Goal: Task Accomplishment & Management: Manage account settings

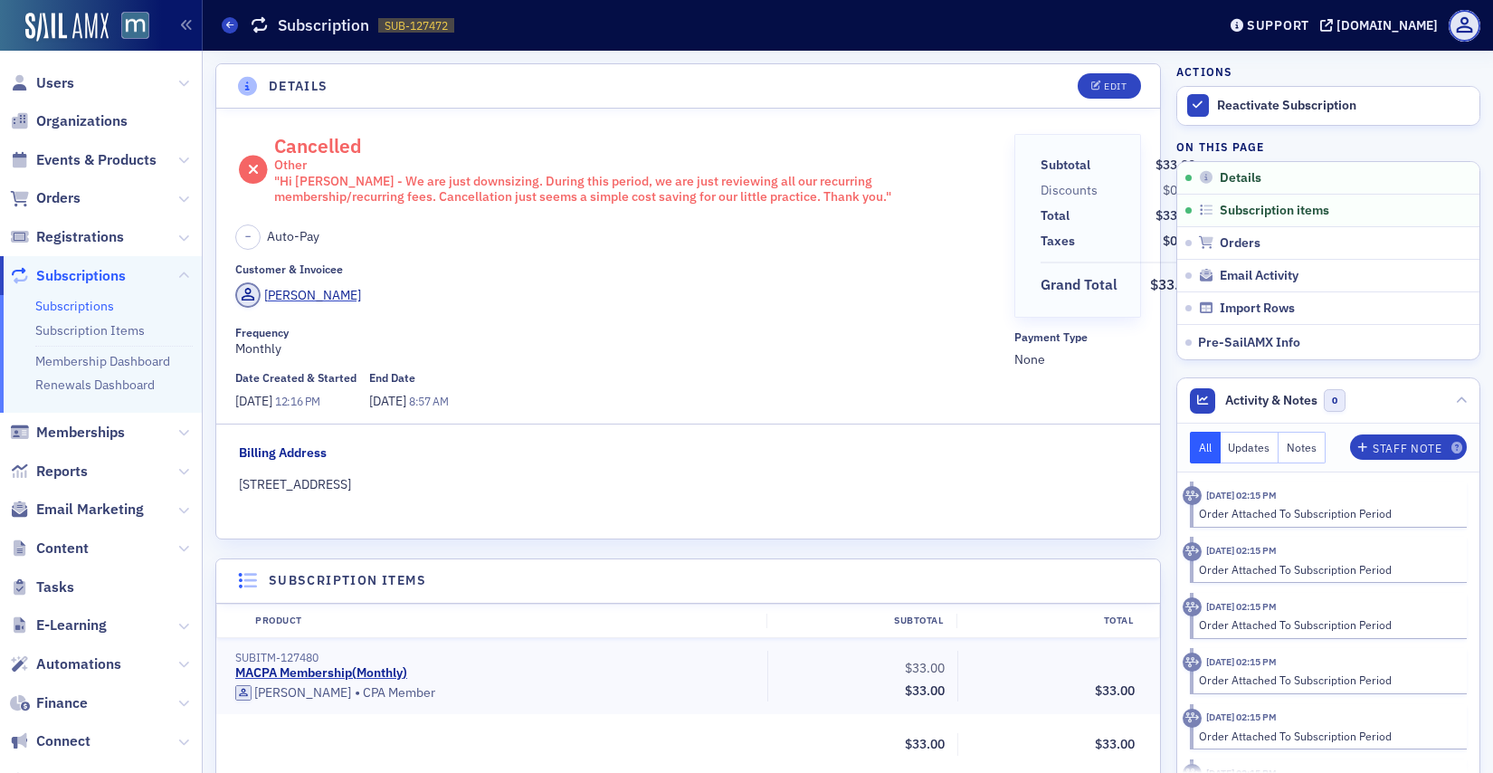
scroll to position [4, 0]
click at [54, 88] on span "Users" at bounding box center [55, 83] width 38 height 20
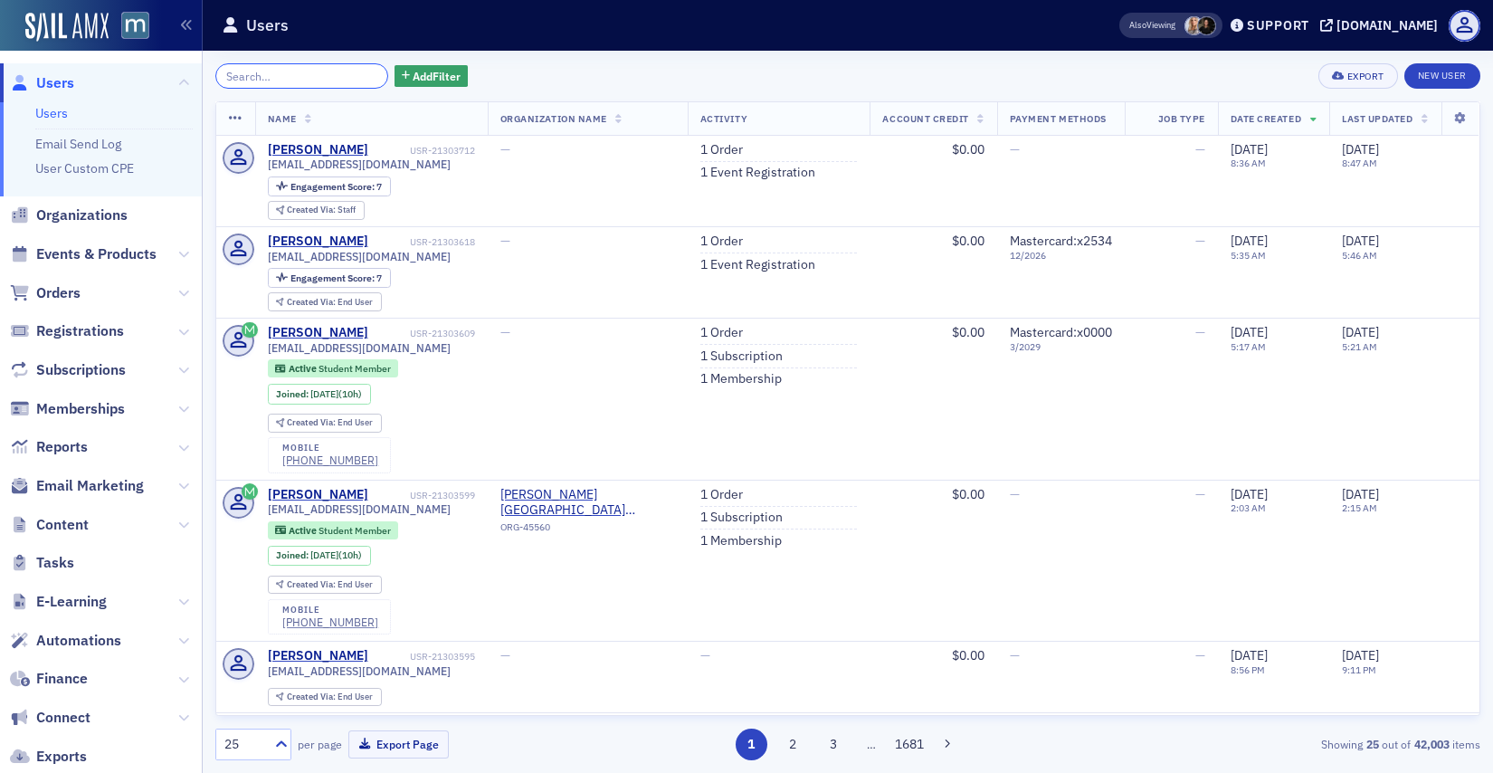
paste input "[PERSON_NAME]"
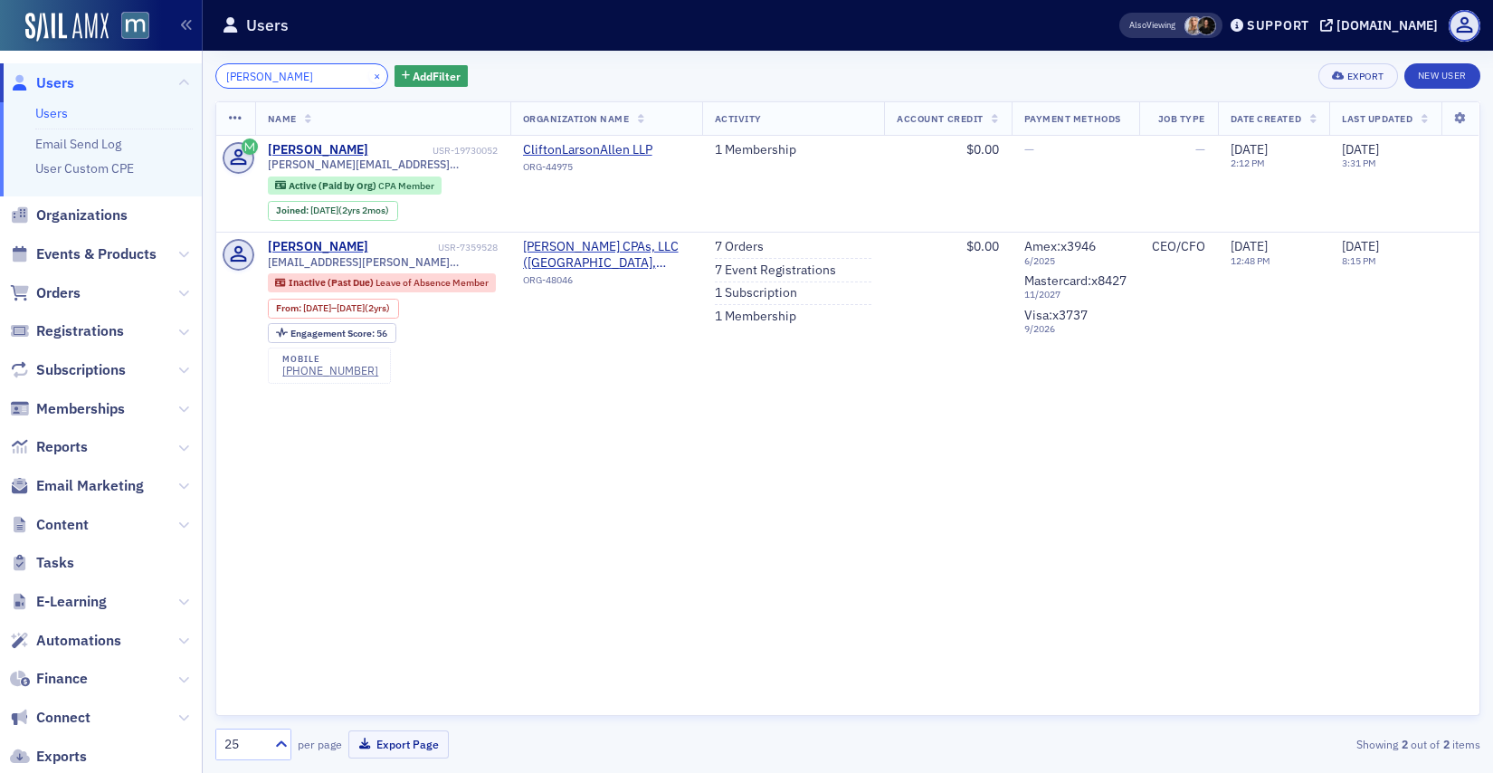
type input "[PERSON_NAME]"
click at [369, 75] on button "×" at bounding box center [377, 75] width 16 height 16
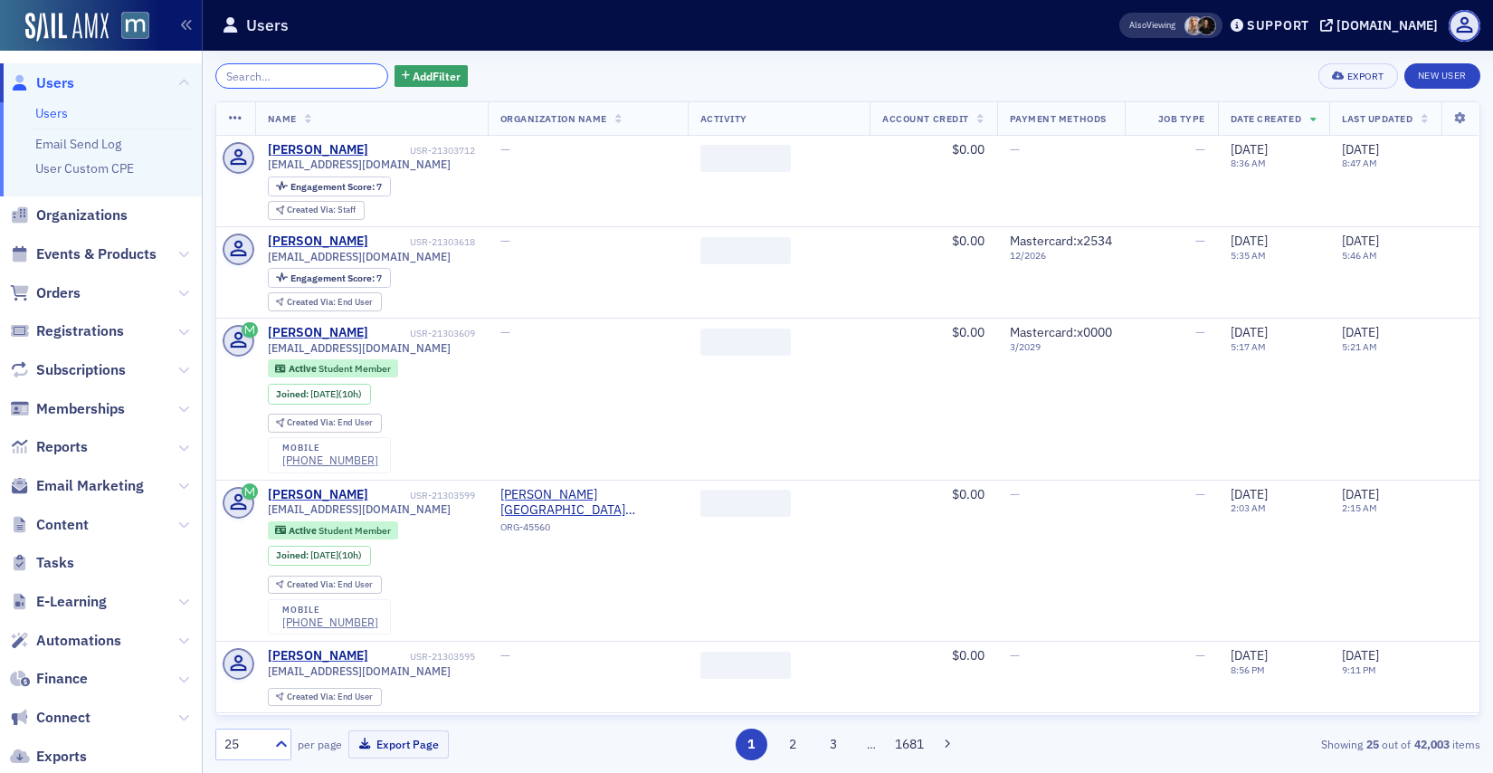
click at [337, 76] on input "search" at bounding box center [301, 75] width 173 height 25
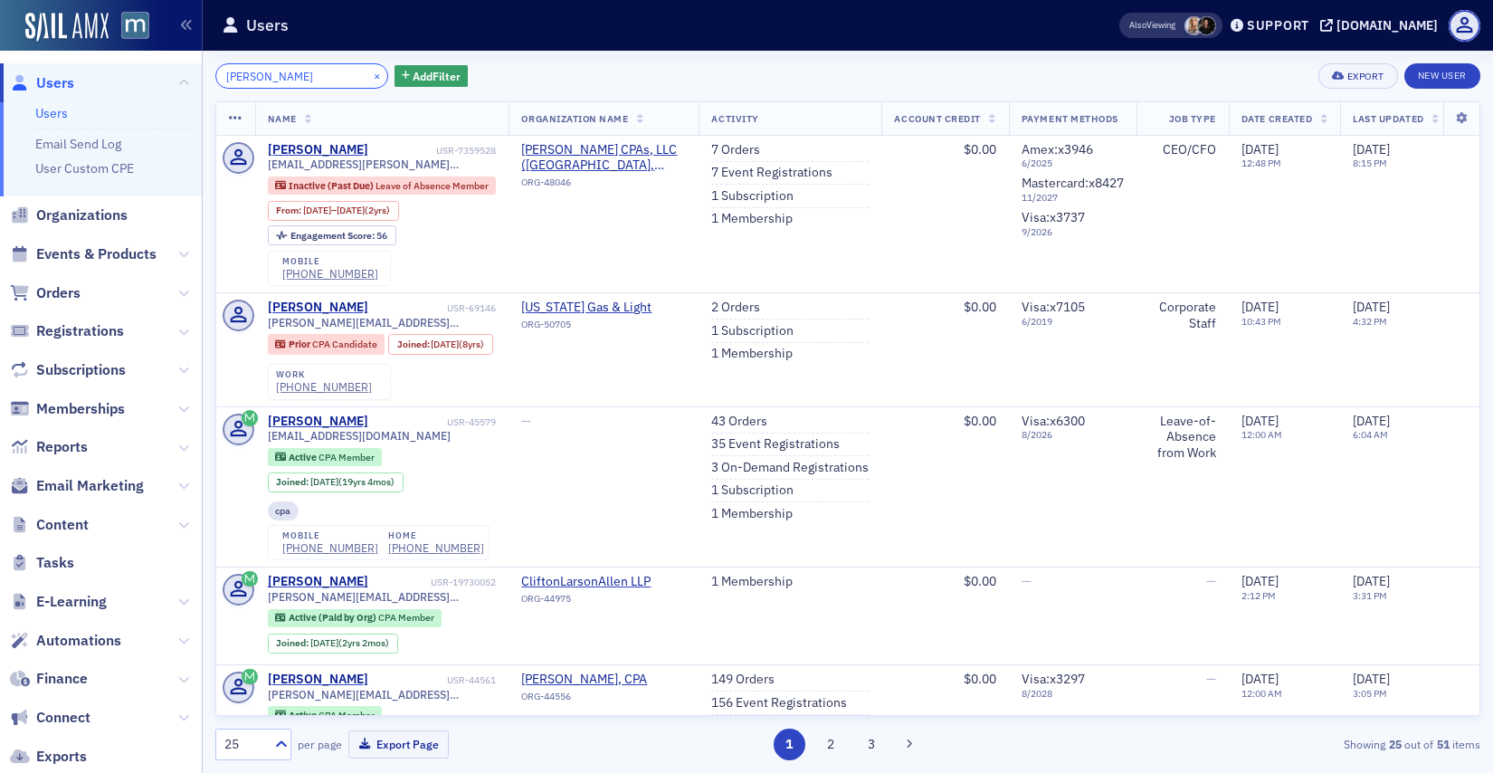
type input "[PERSON_NAME]"
click at [369, 72] on button "×" at bounding box center [377, 75] width 16 height 16
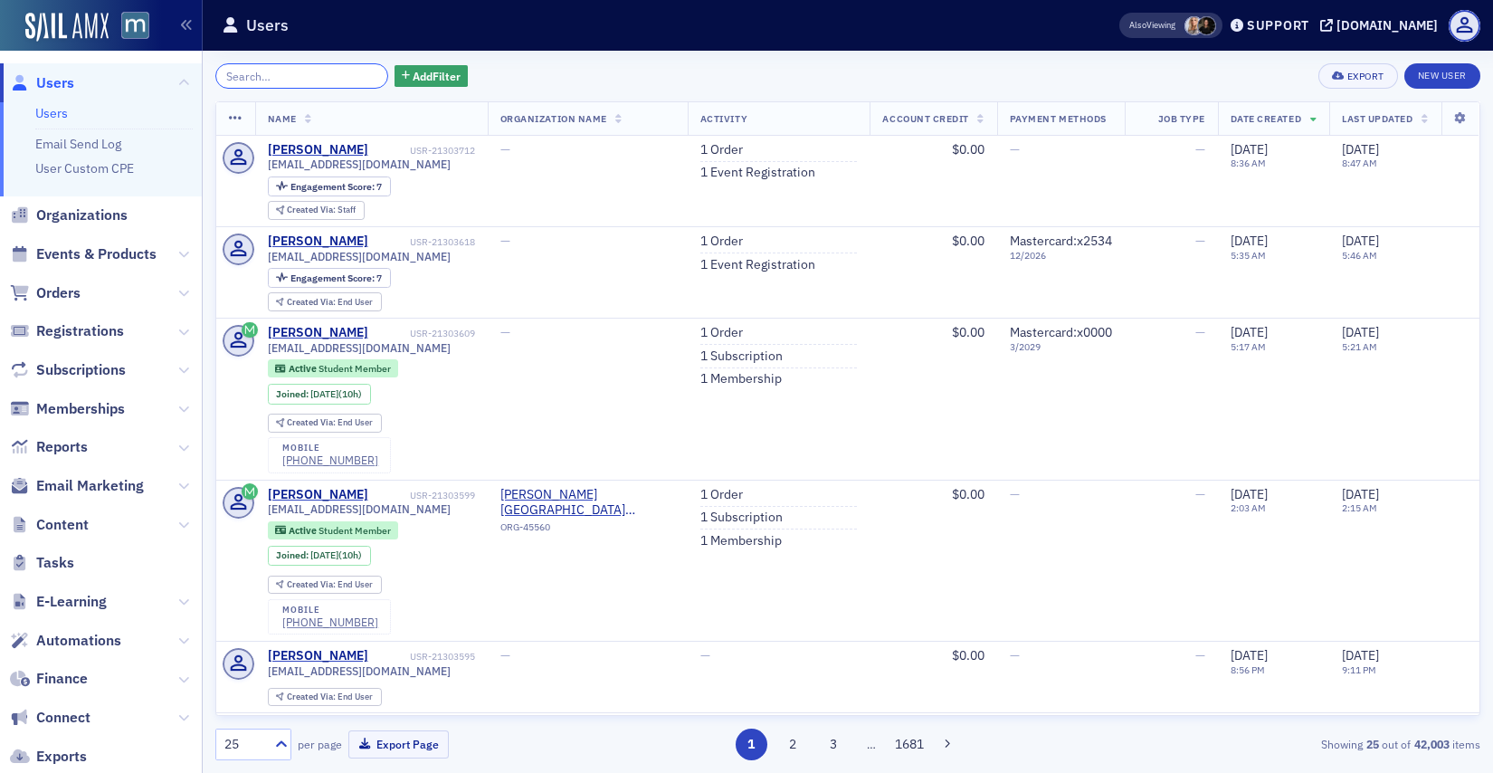
click at [336, 72] on input "search" at bounding box center [301, 75] width 173 height 25
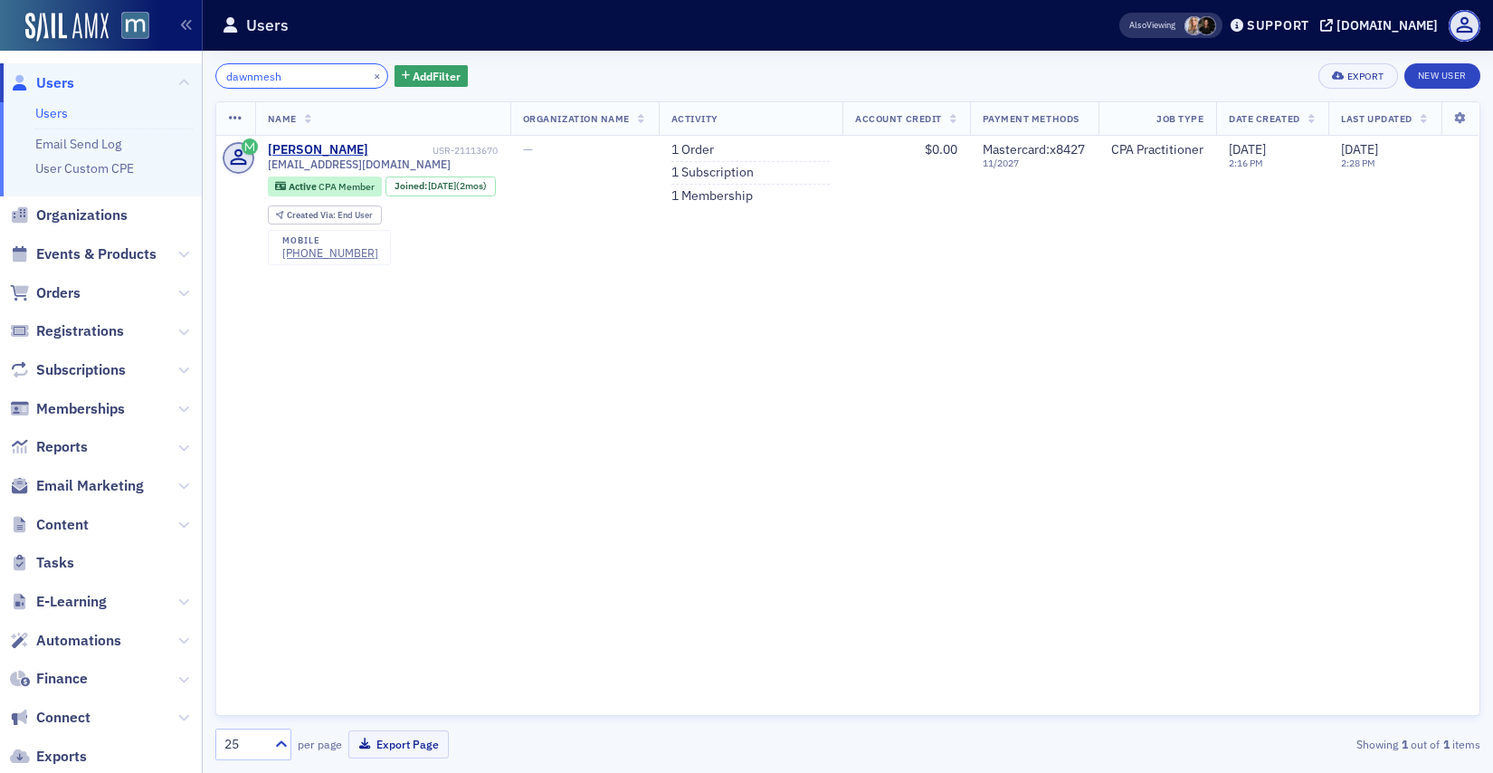
type input "dawnmesh"
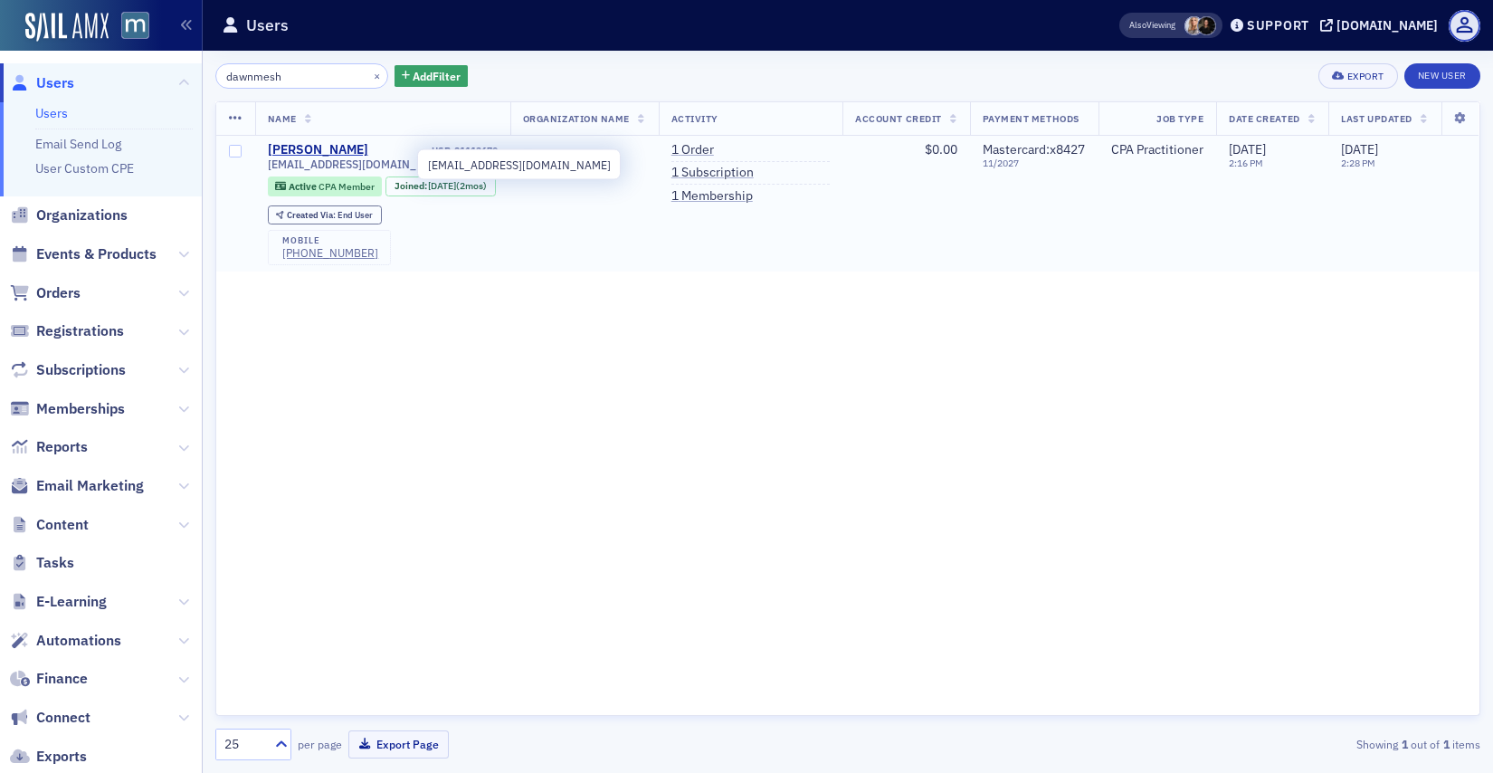
click at [304, 170] on span "[EMAIL_ADDRESS][DOMAIN_NAME]" at bounding box center [359, 164] width 183 height 14
copy div "[EMAIL_ADDRESS][DOMAIN_NAME]"
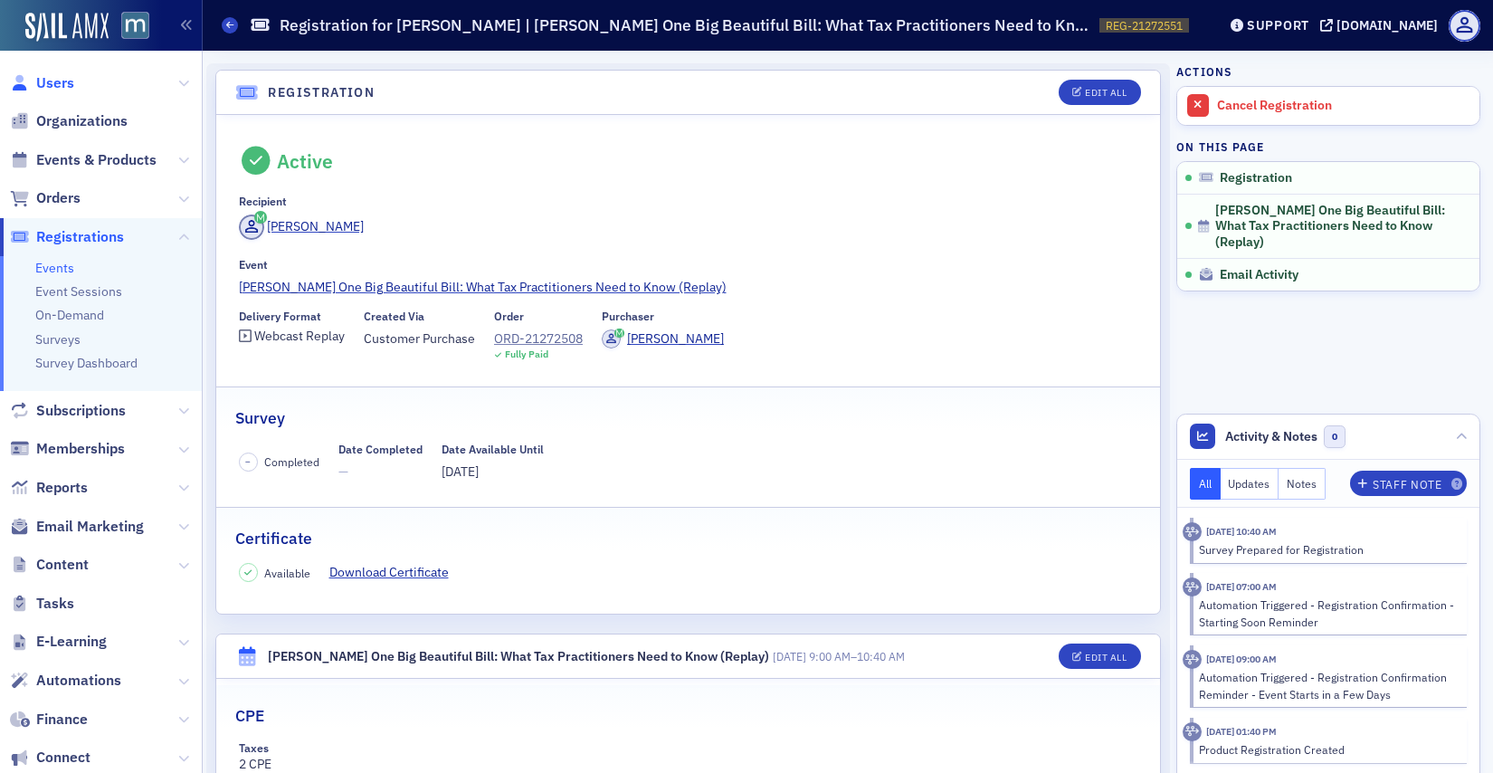
scroll to position [214, 0]
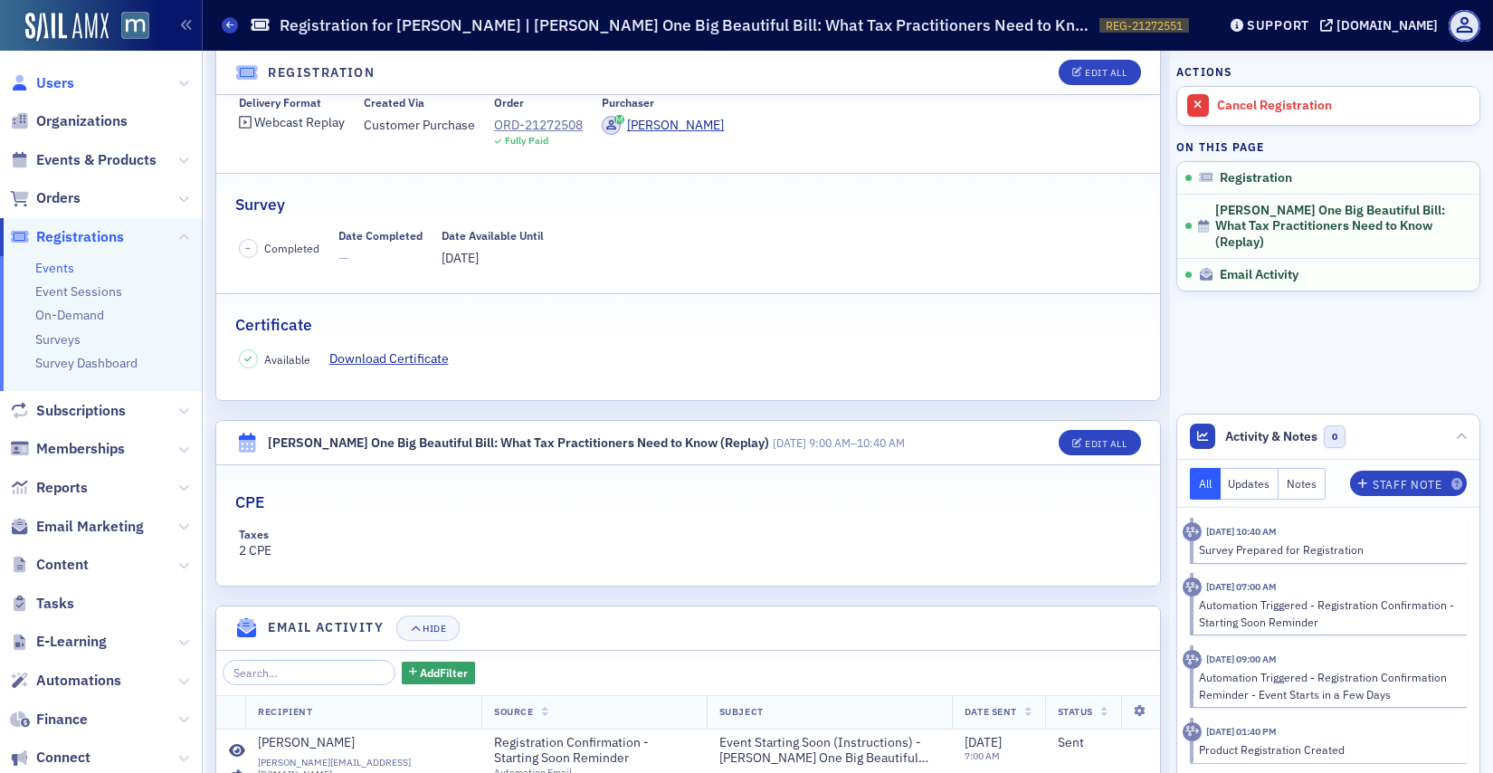
click at [40, 82] on span "Users" at bounding box center [55, 83] width 38 height 20
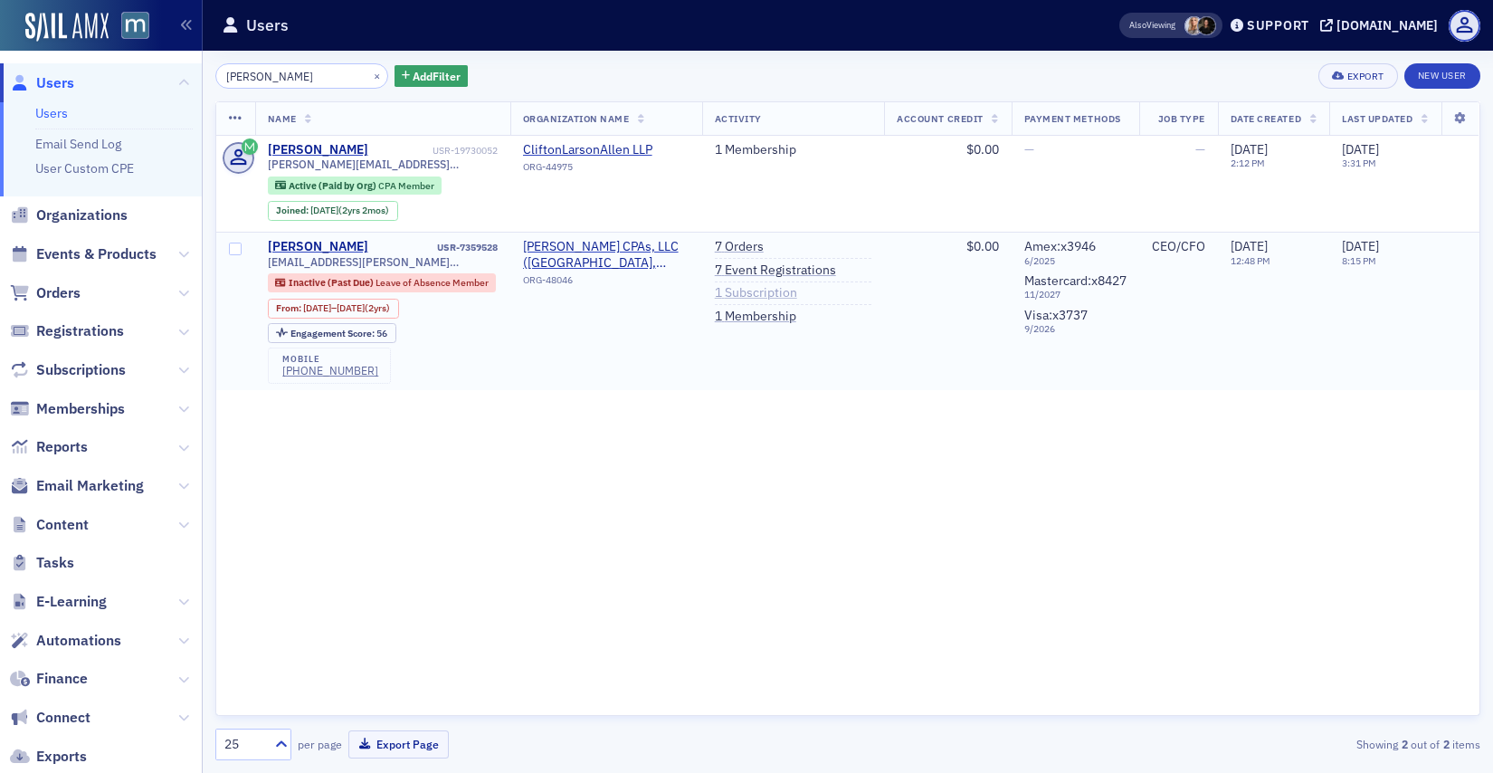
type input "[PERSON_NAME]"
click at [750, 295] on link "1 Subscription" at bounding box center [756, 293] width 82 height 16
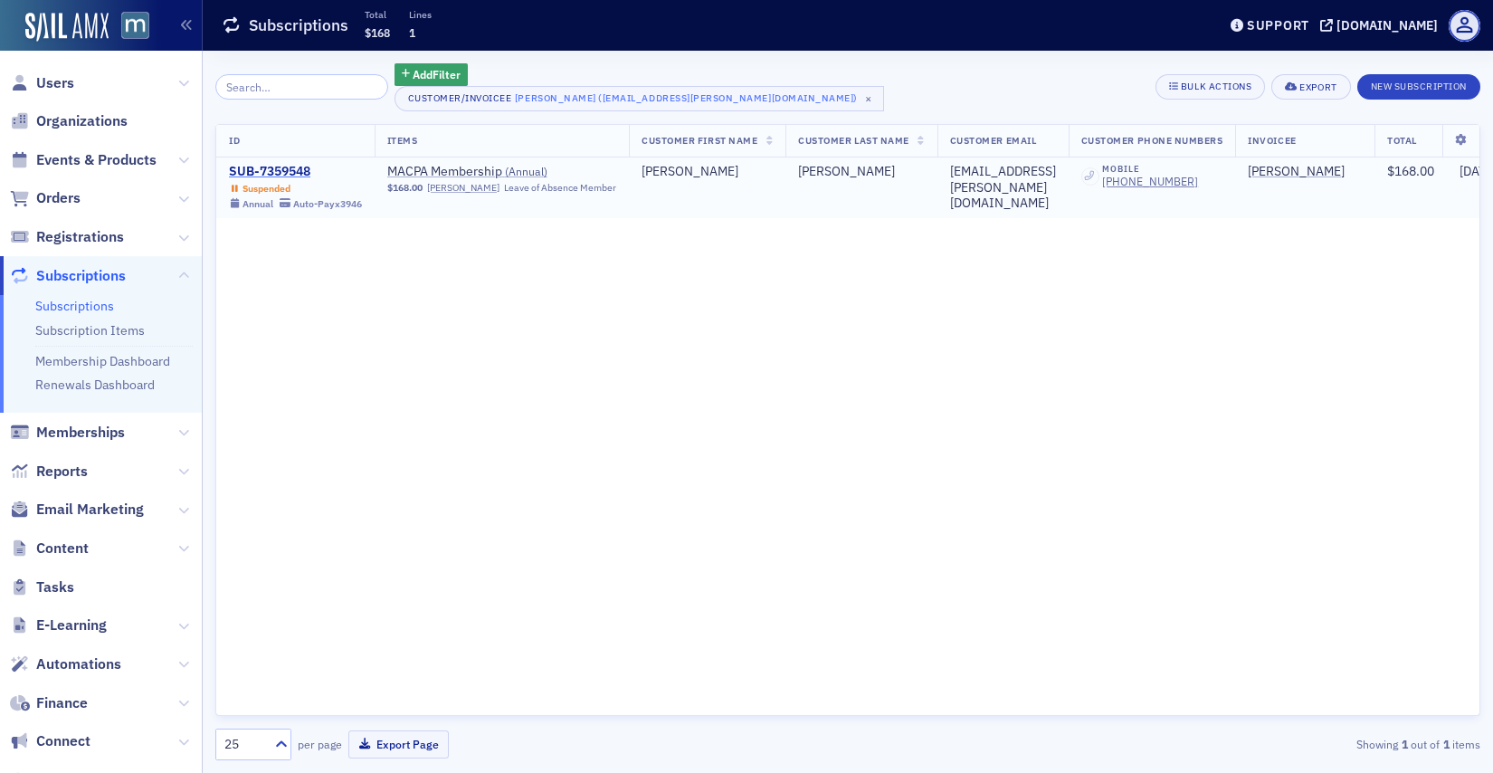
click at [265, 176] on div "SUB-7359548" at bounding box center [295, 172] width 133 height 16
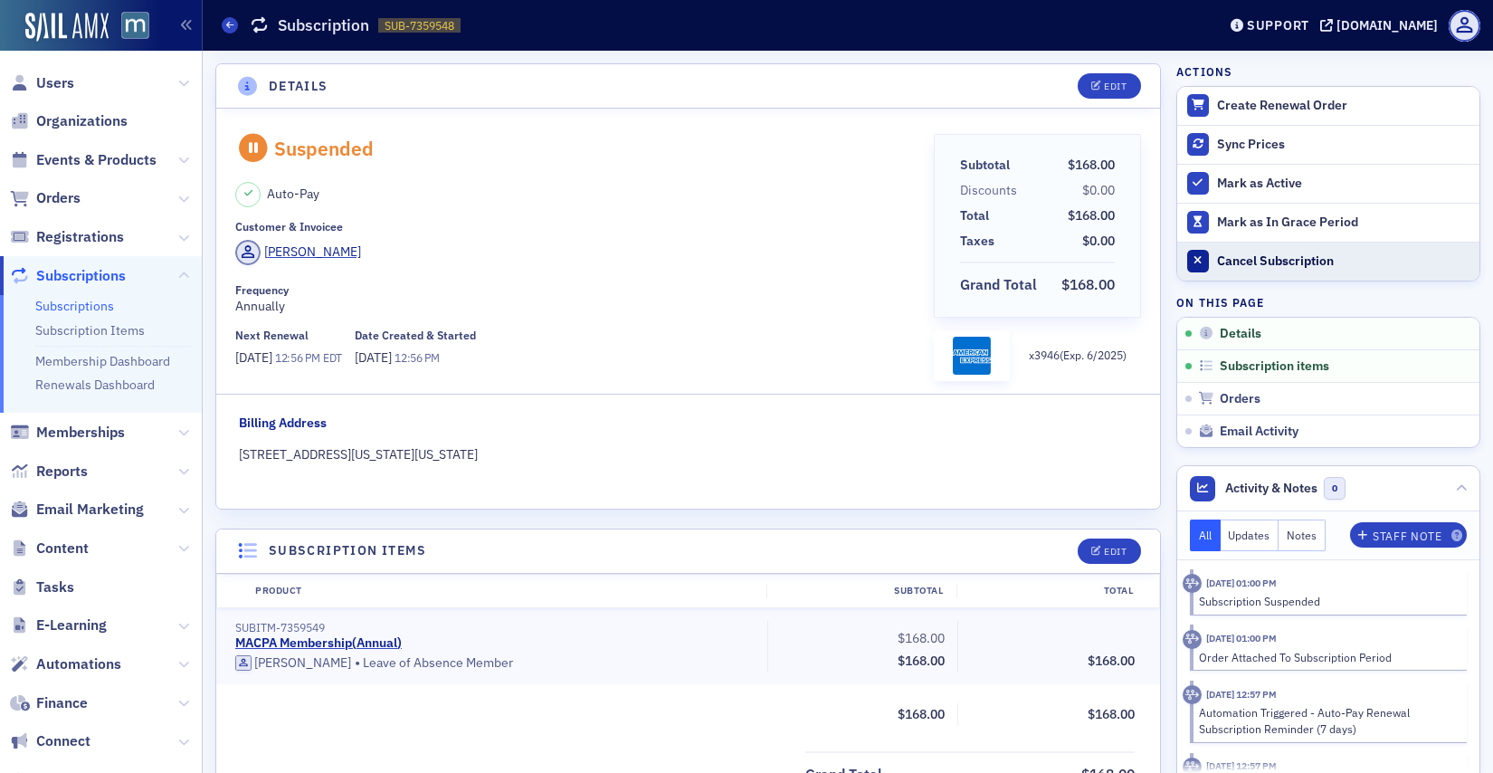
click at [1247, 258] on div "Cancel Subscription" at bounding box center [1343, 261] width 253 height 16
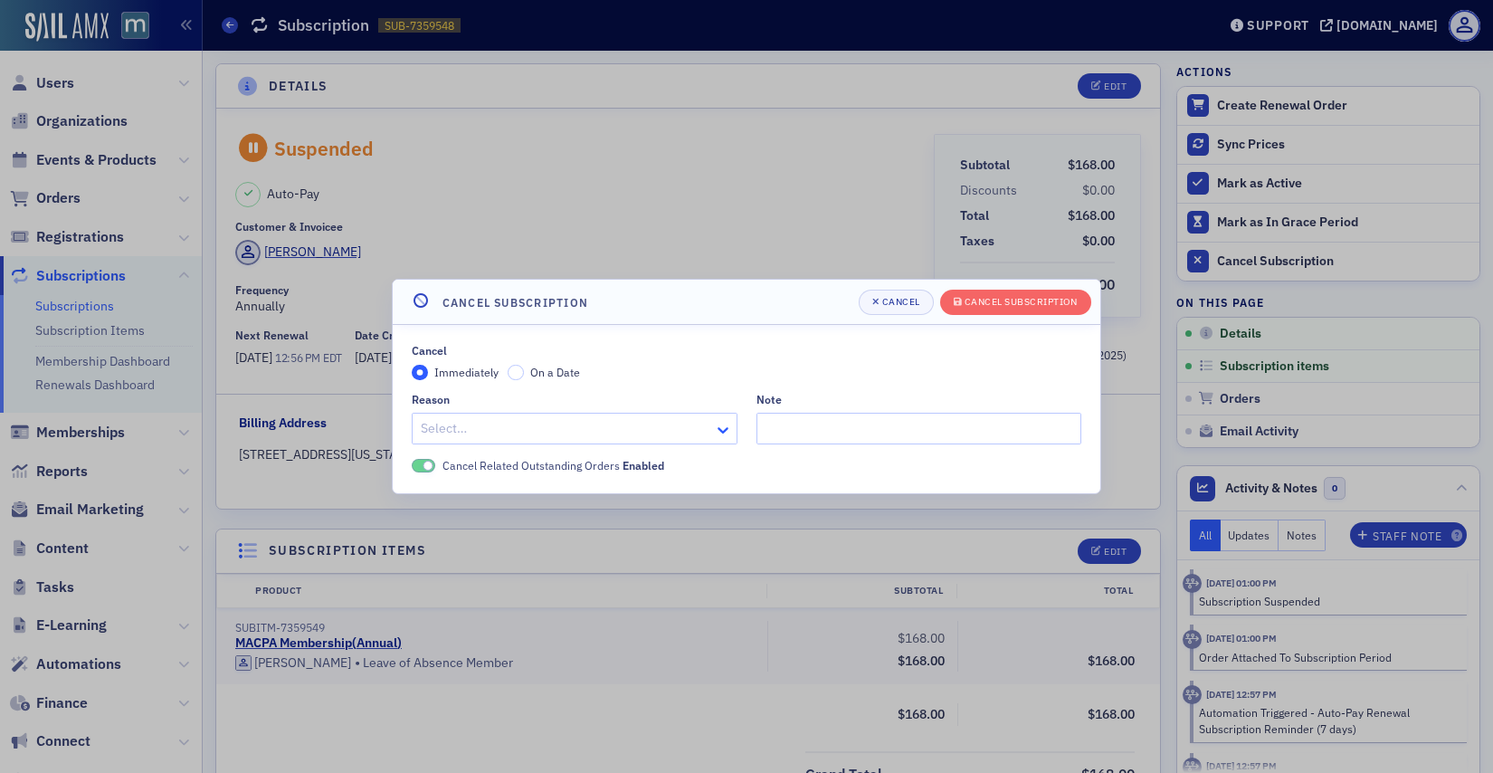
click at [728, 430] on icon at bounding box center [723, 430] width 18 height 18
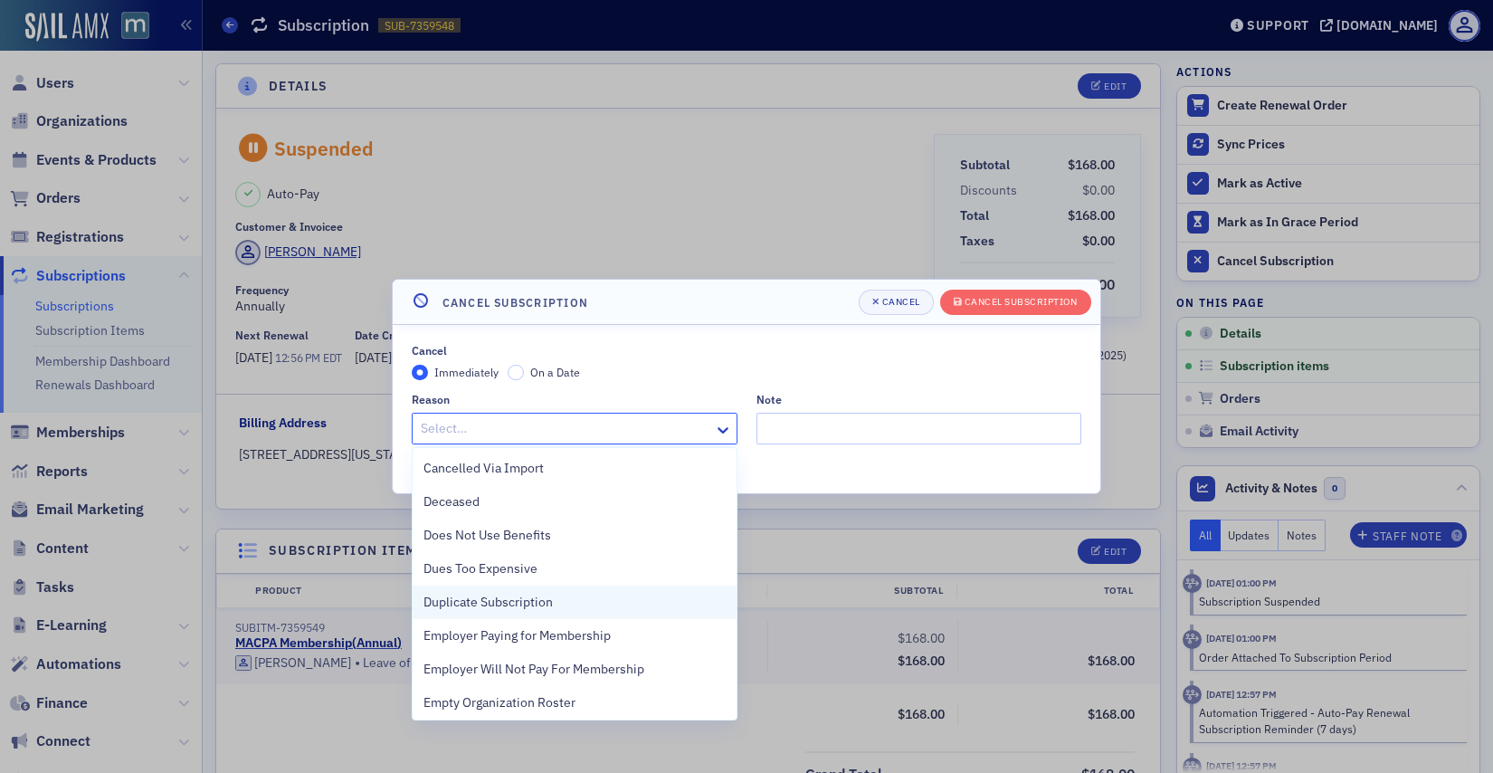
click at [510, 607] on span "Duplicate Subscription" at bounding box center [487, 602] width 129 height 19
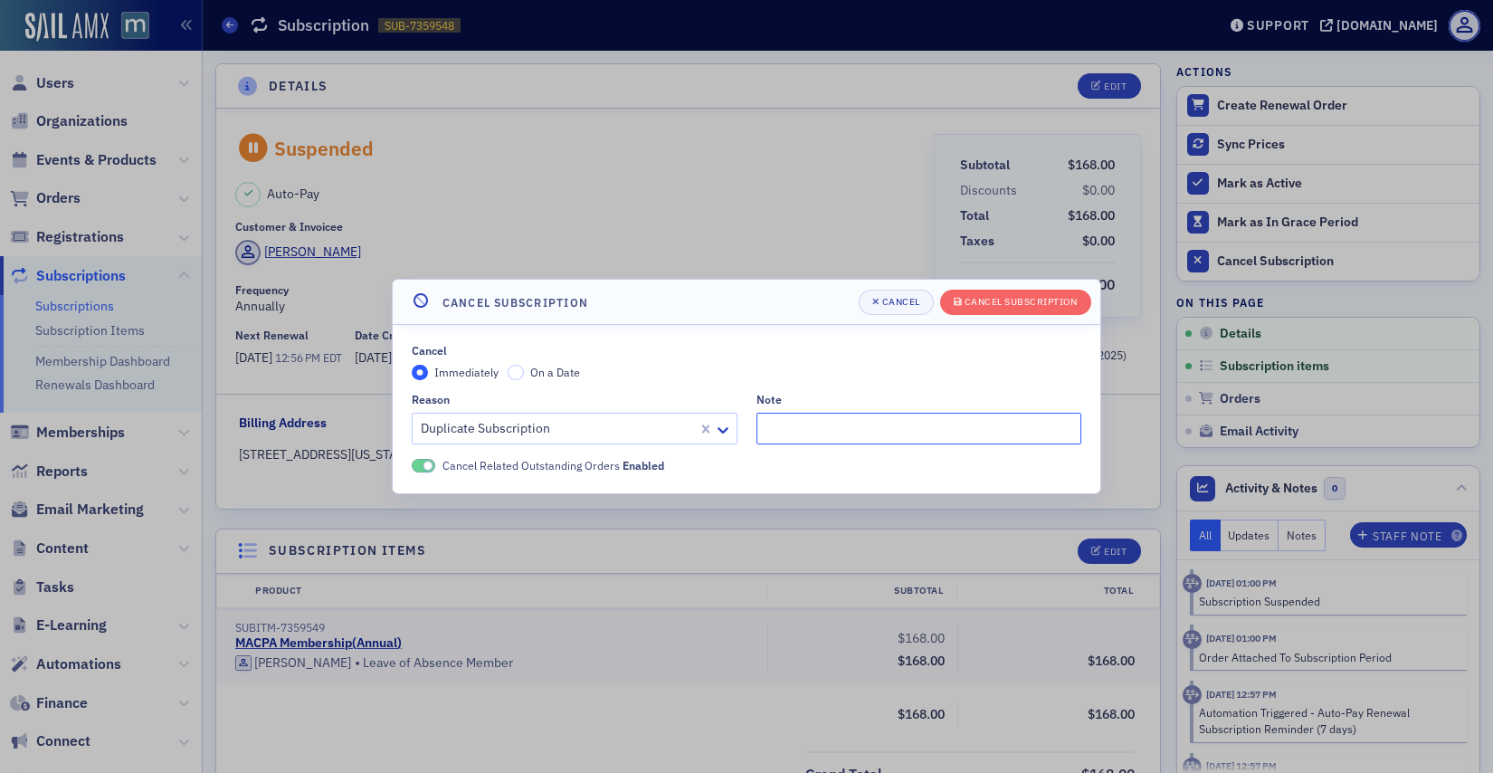
click at [793, 430] on input "Note" at bounding box center [919, 429] width 326 height 32
paste input "[EMAIL_ADDRESS][DOMAIN_NAME]"
type input "Member has a active account with dawnmeshelman@gmail.com""
click at [989, 302] on div "Cancel Subscription" at bounding box center [1020, 302] width 113 height 10
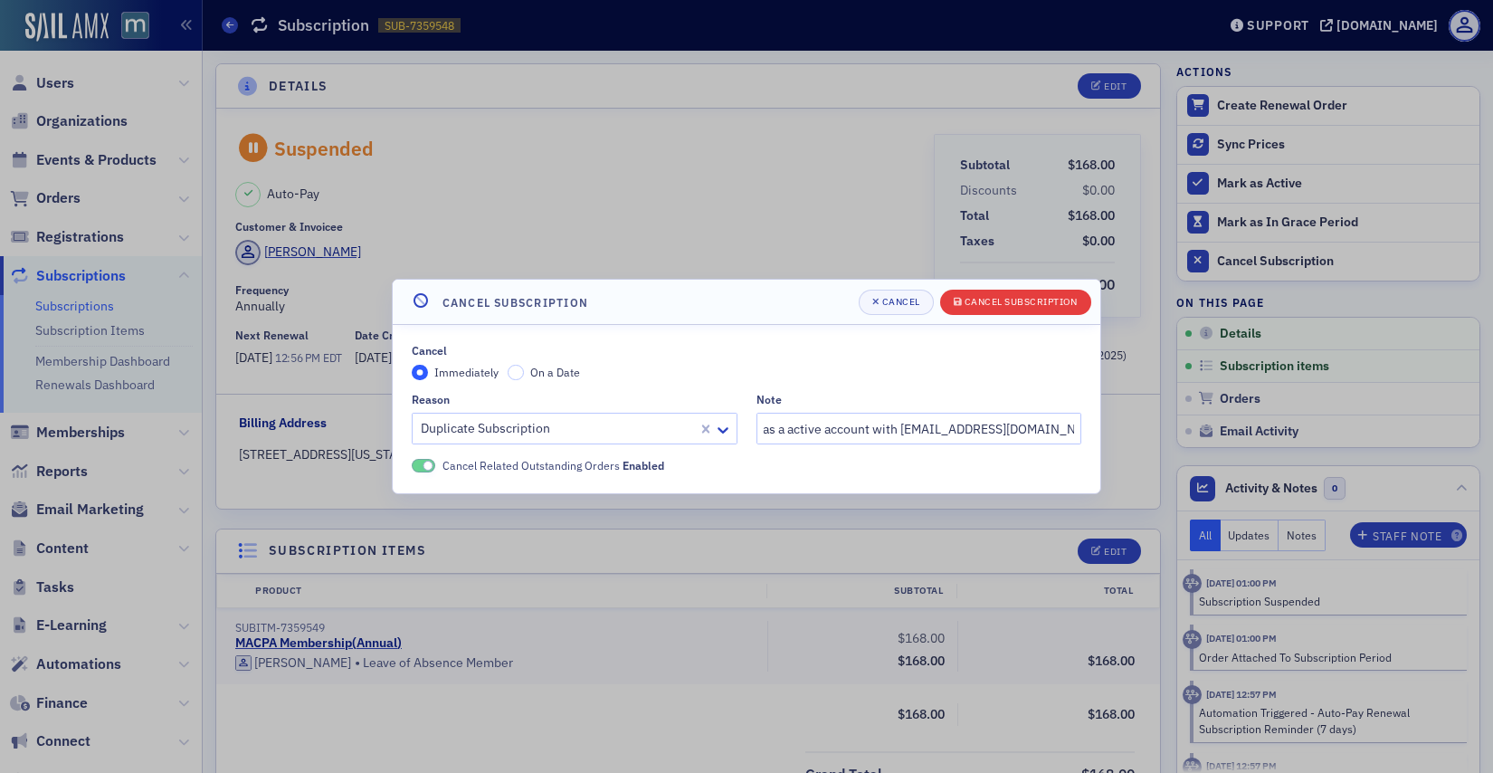
scroll to position [0, 0]
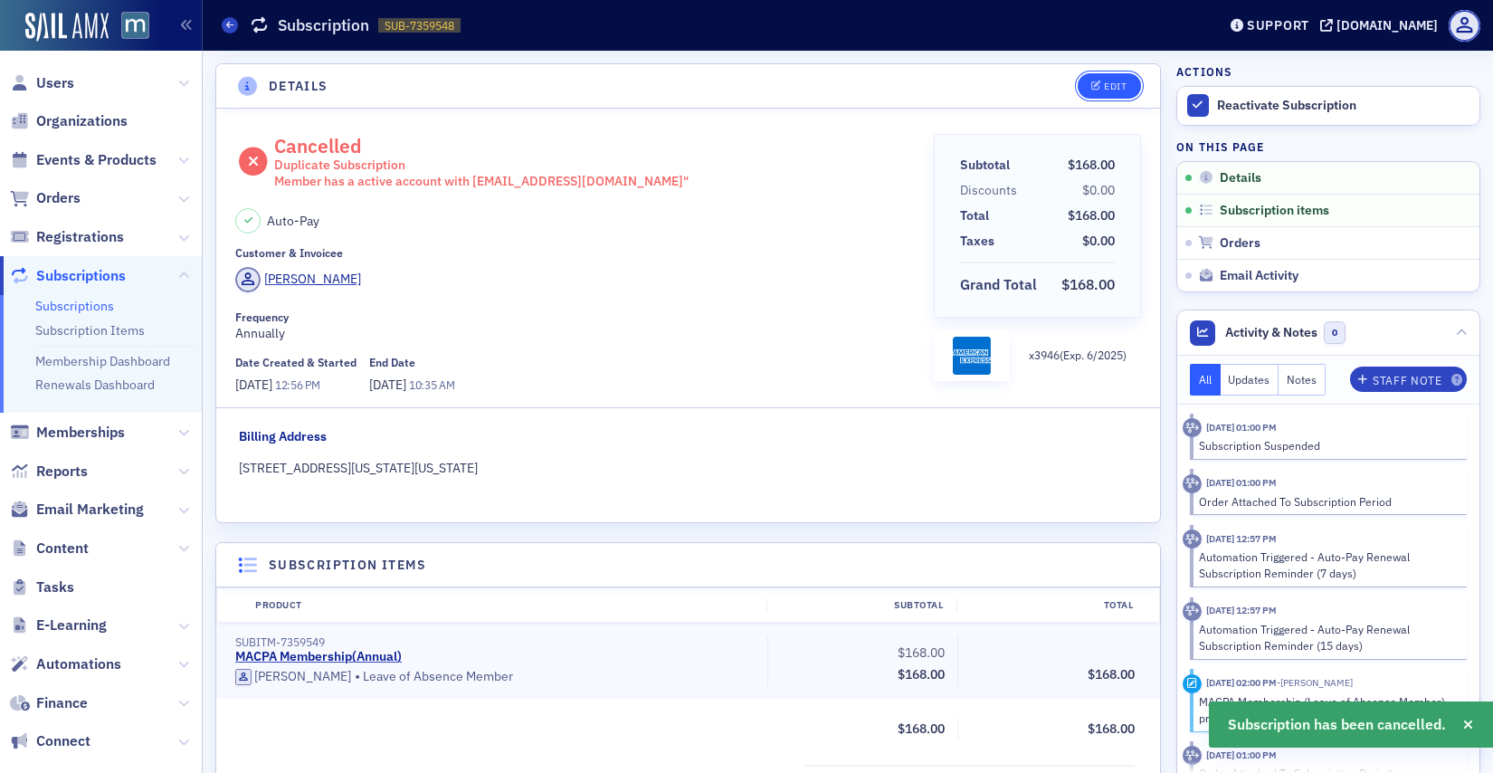
click at [1100, 78] on button "Edit" at bounding box center [1108, 85] width 62 height 25
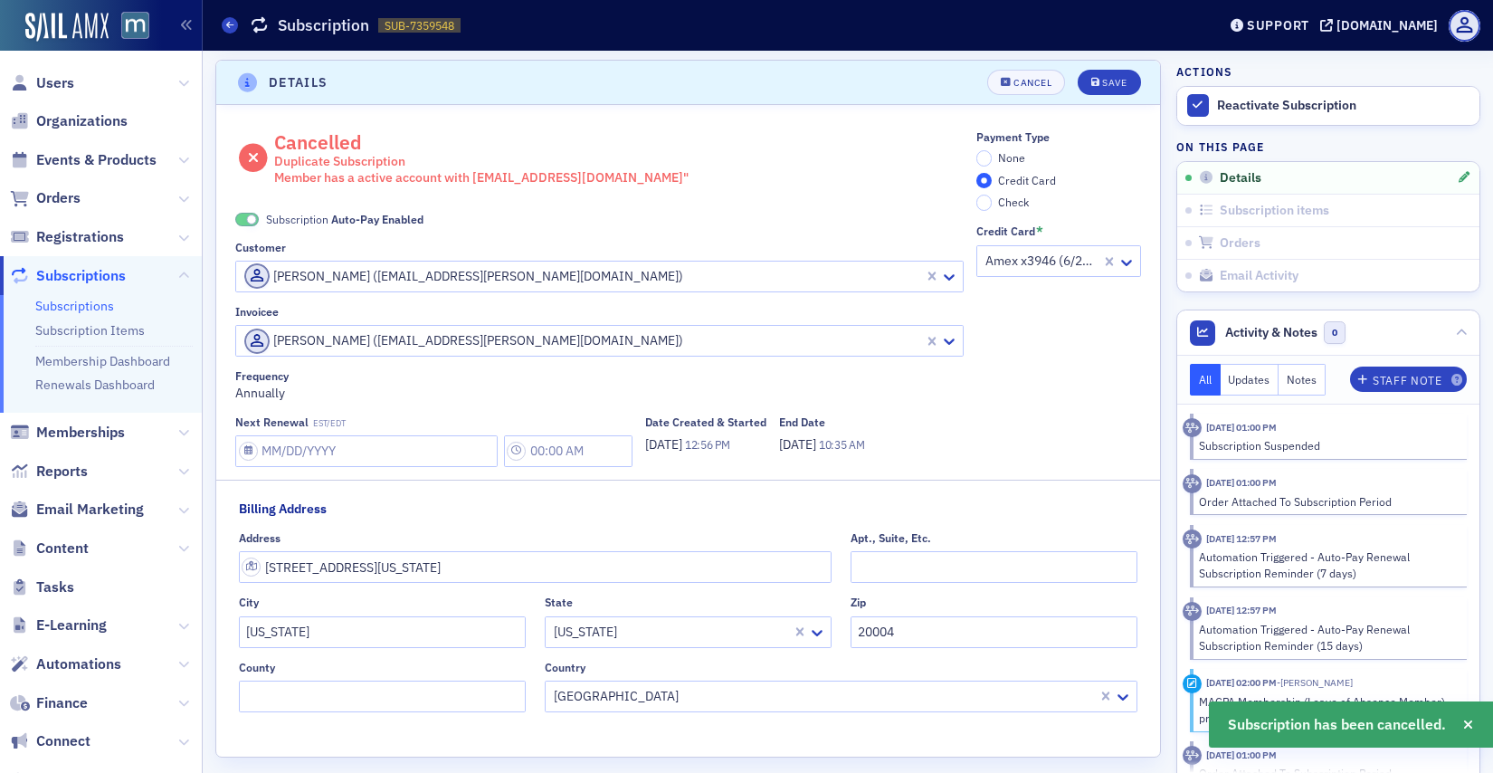
click at [261, 212] on label "Subscription Auto-Pay Enabled" at bounding box center [329, 219] width 188 height 16
click at [246, 215] on span at bounding box center [247, 220] width 24 height 14
click at [984, 158] on input "None" at bounding box center [984, 158] width 16 height 16
click at [1099, 89] on button "Save" at bounding box center [1108, 82] width 62 height 25
